Goal: Task Accomplishment & Management: Use online tool/utility

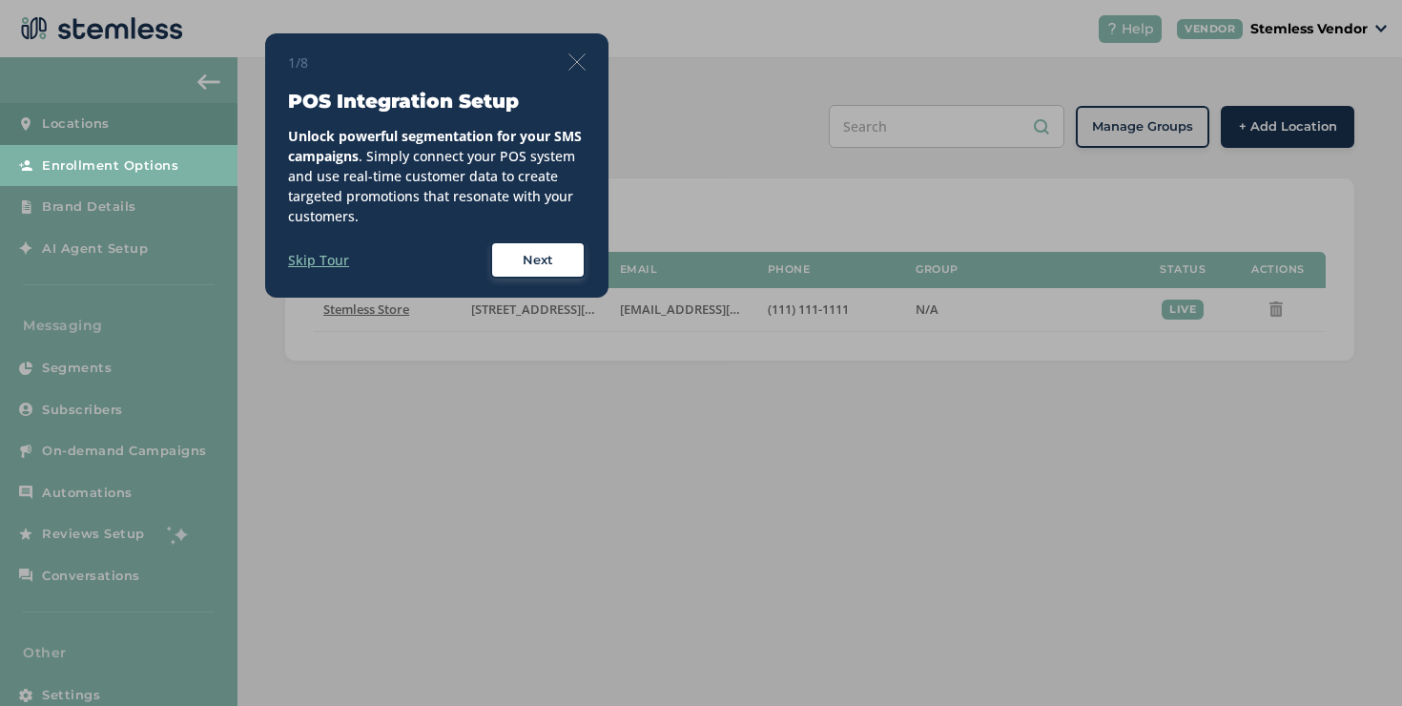
click at [573, 67] on img at bounding box center [577, 61] width 17 height 17
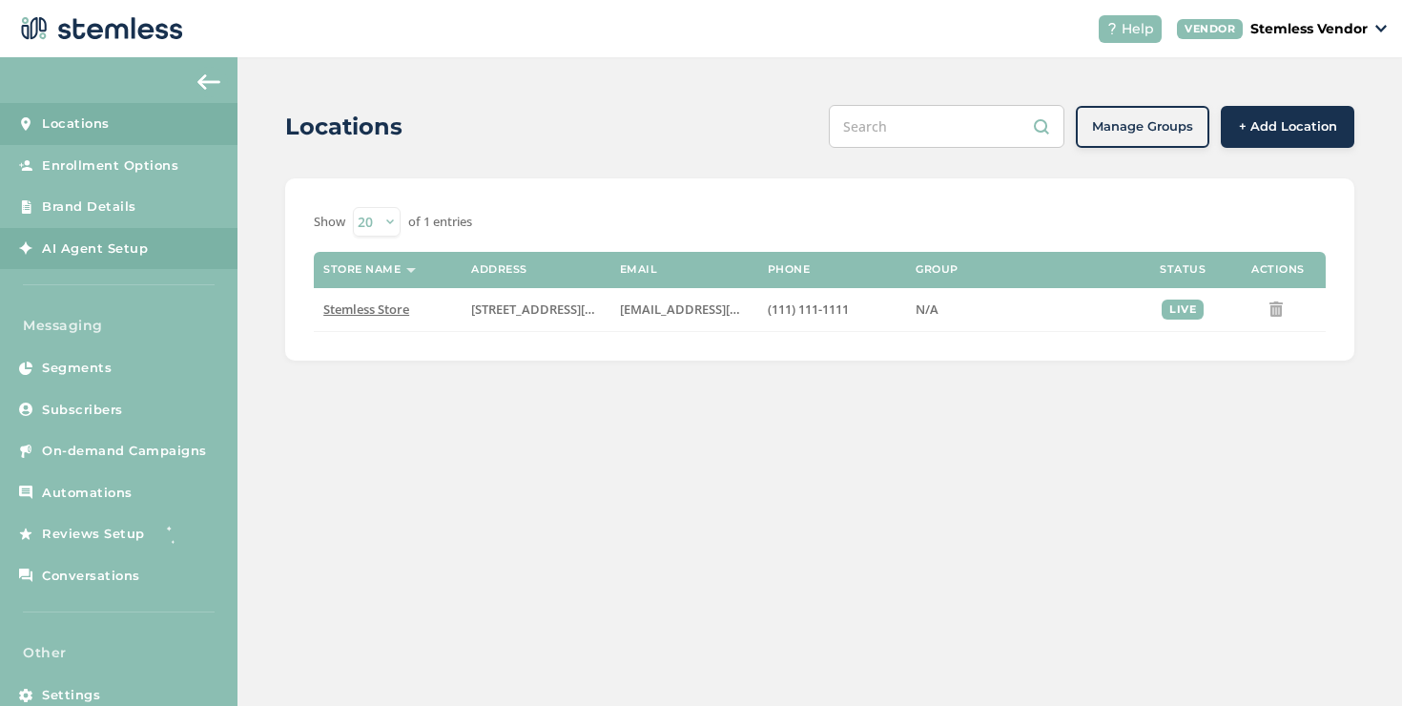
click at [99, 244] on span "AI Agent Setup" at bounding box center [95, 248] width 106 height 19
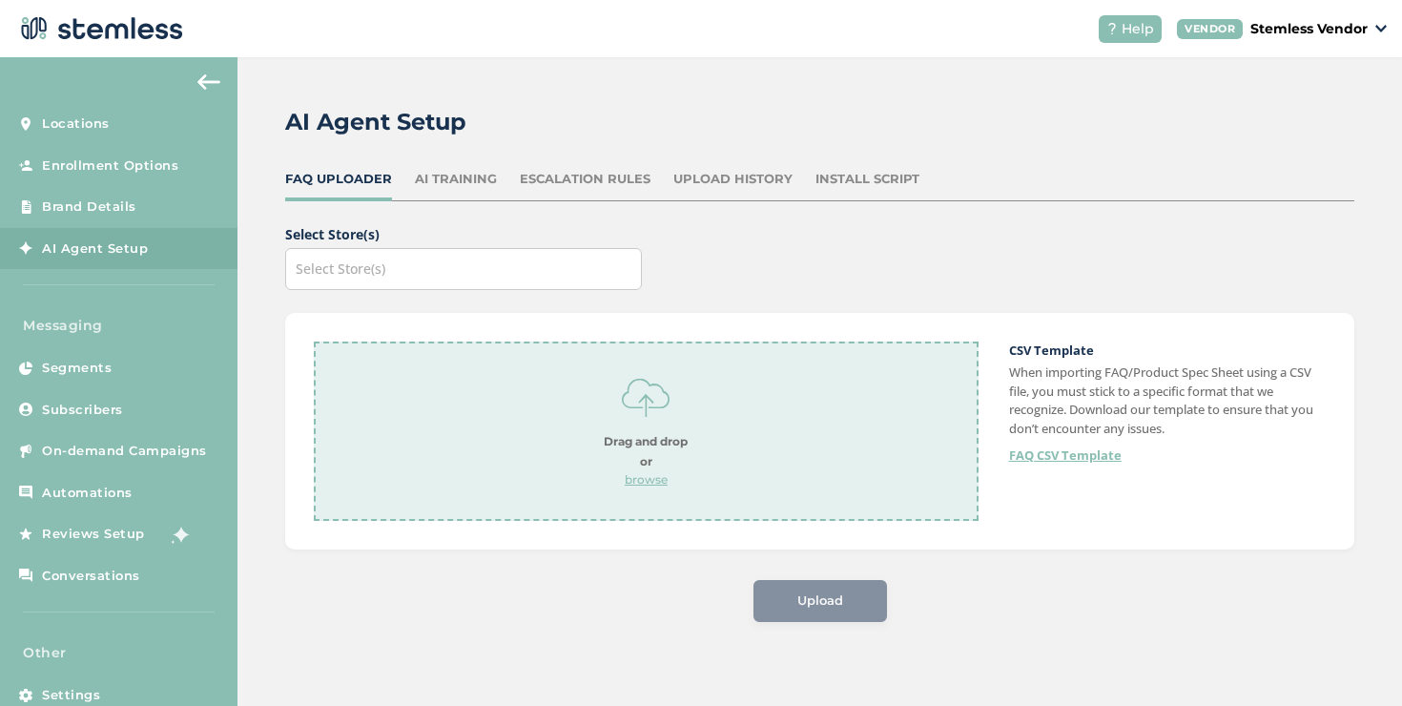
click at [900, 176] on div "Install Script" at bounding box center [868, 179] width 104 height 19
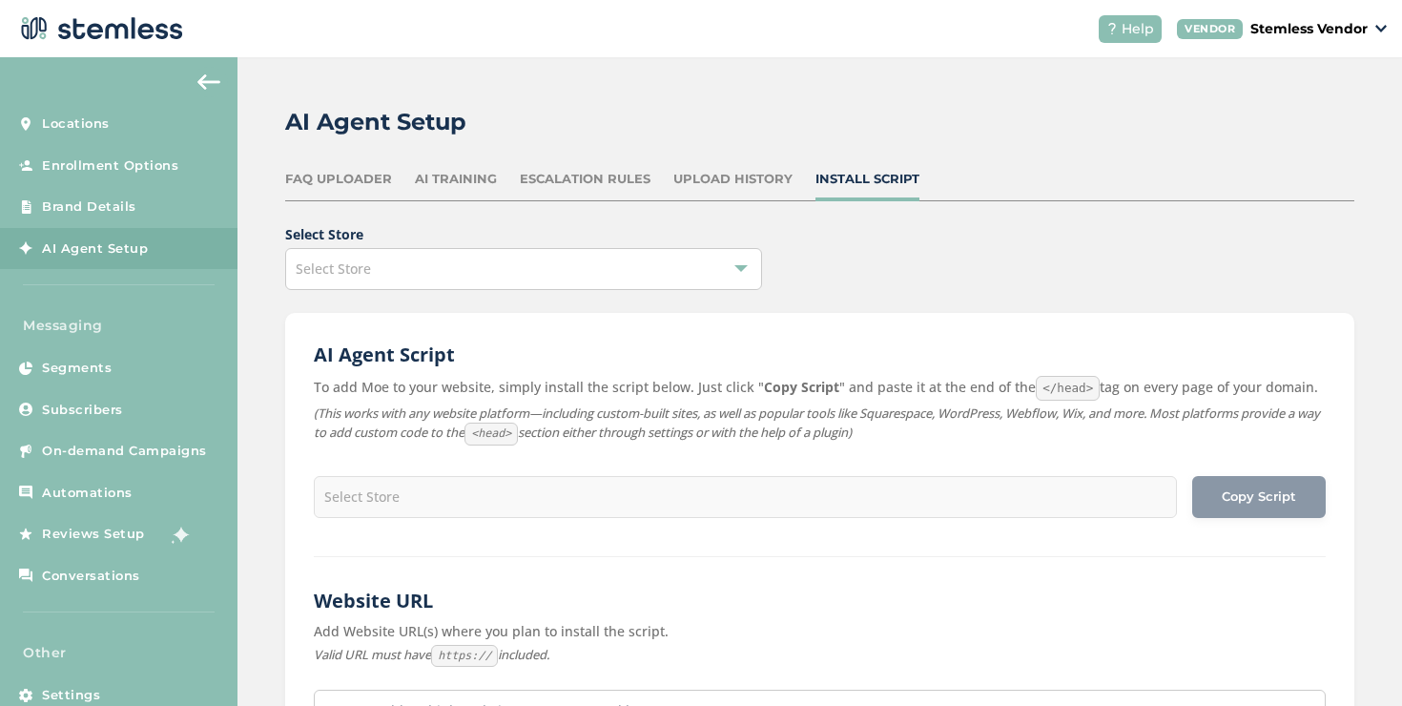
click at [686, 282] on div "Select Store" at bounding box center [523, 269] width 477 height 42
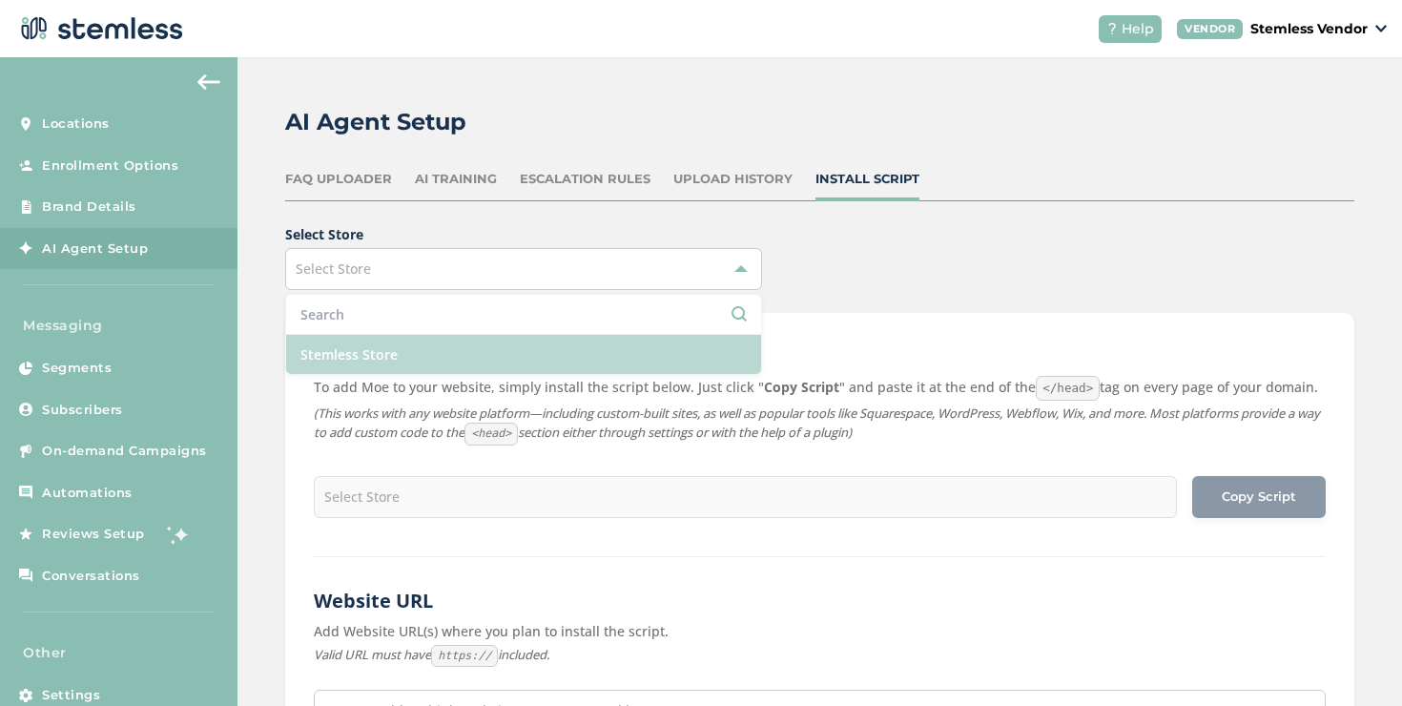
click at [467, 372] on li "Stemless Store" at bounding box center [523, 354] width 475 height 39
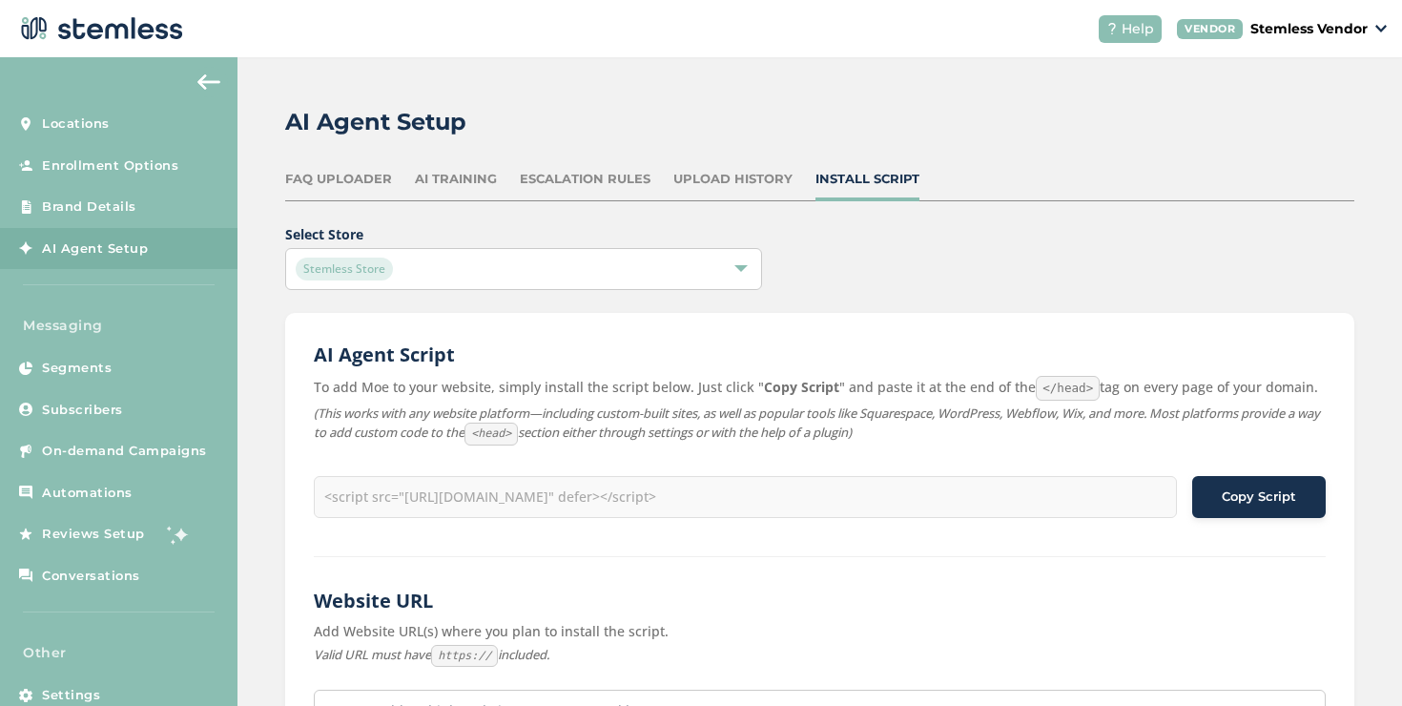
type input "<script src="[URL][DOMAIN_NAME]" defer></script>"
click at [1245, 495] on span "Copy Script" at bounding box center [1259, 497] width 74 height 19
